Goal: Task Accomplishment & Management: Manage account settings

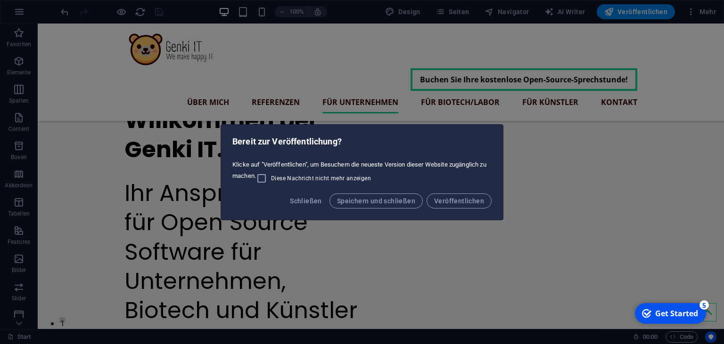
scroll to position [917, 0]
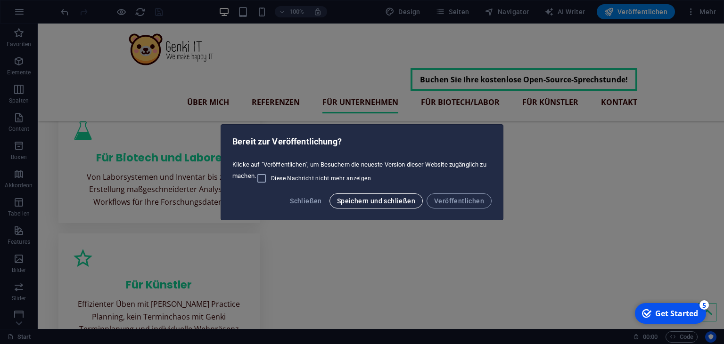
click at [387, 195] on button "Speichern und schließen" at bounding box center [375, 201] width 93 height 15
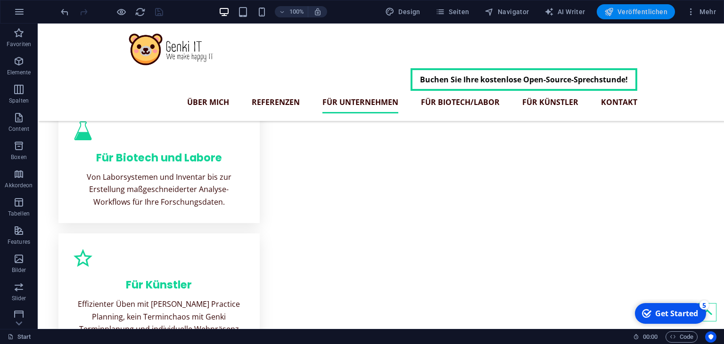
click at [632, 9] on span "Veröffentlichen" at bounding box center [635, 11] width 63 height 9
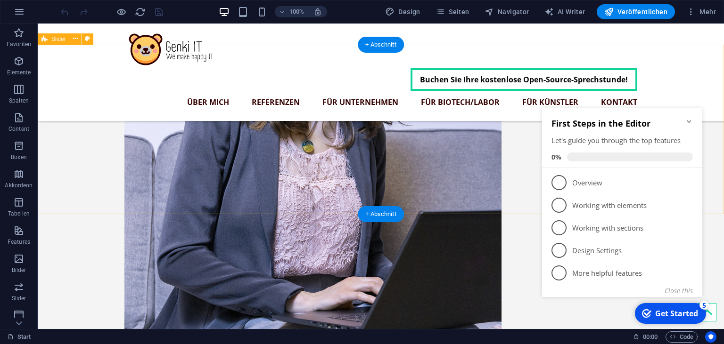
scroll to position [521, 0]
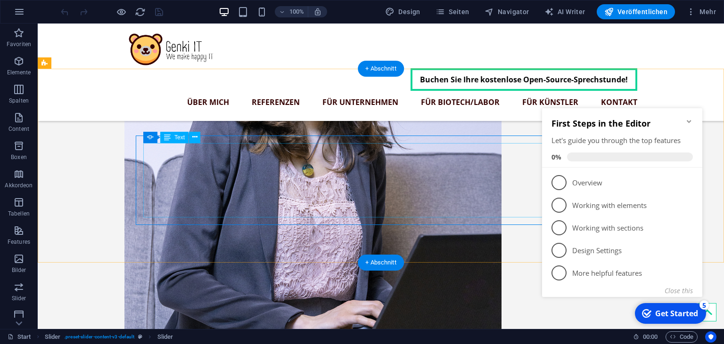
scroll to position [497, 0]
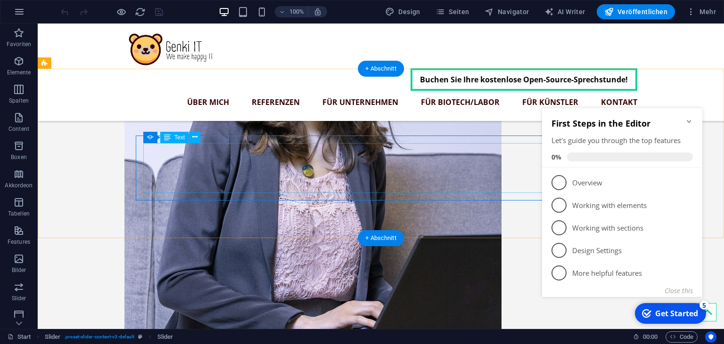
scroll to position [498, 0]
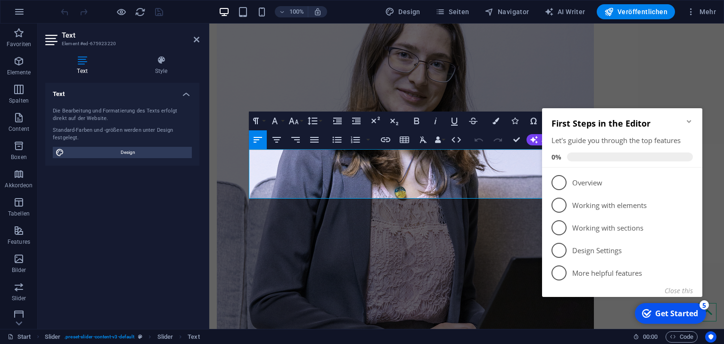
click at [689, 122] on icon "Minimize checklist" at bounding box center [689, 121] width 4 height 3
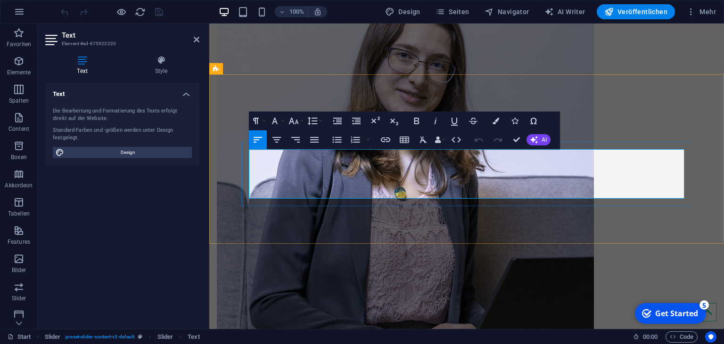
click at [622, 15] on span "Veröffentlichen" at bounding box center [635, 11] width 63 height 9
